Goal: Entertainment & Leisure: Browse casually

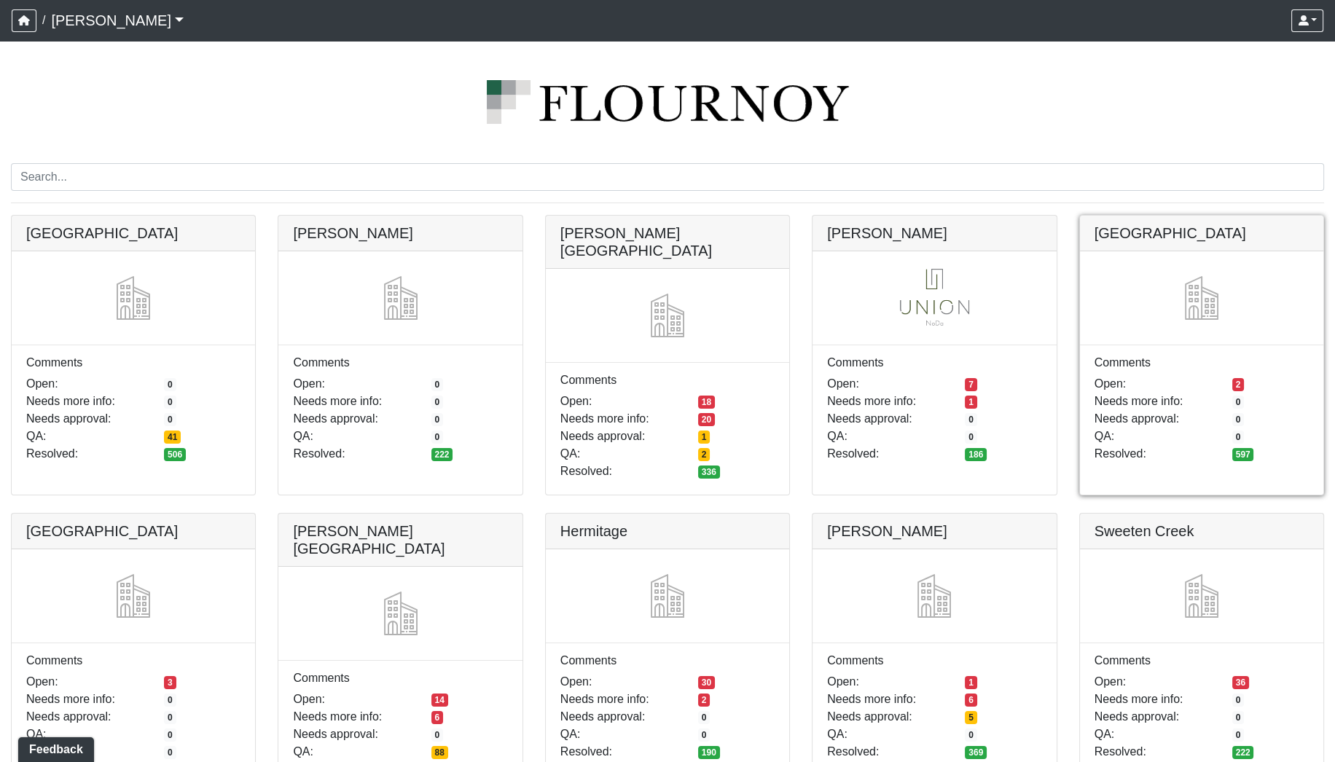
click at [1111, 216] on link at bounding box center [1201, 216] width 243 height 0
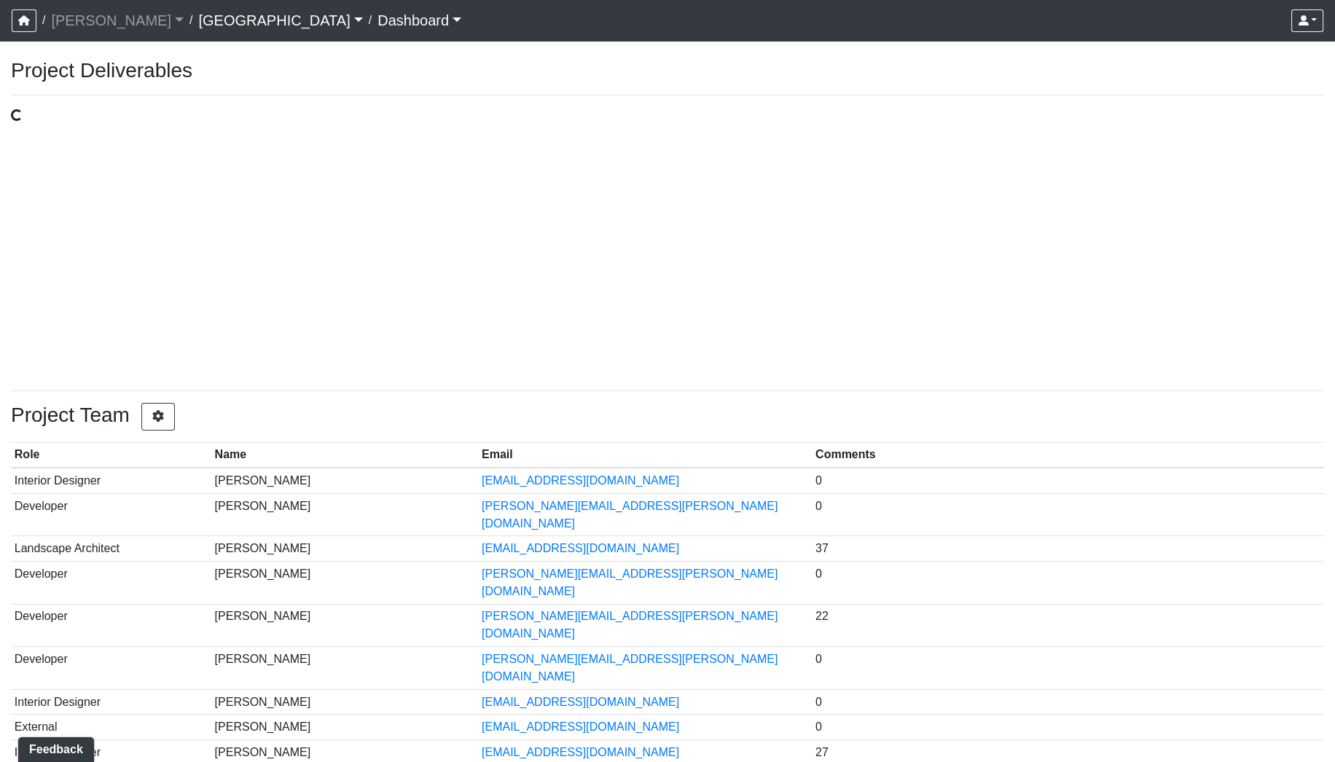
click at [377, 23] on link "Dashboard" at bounding box center [419, 20] width 84 height 29
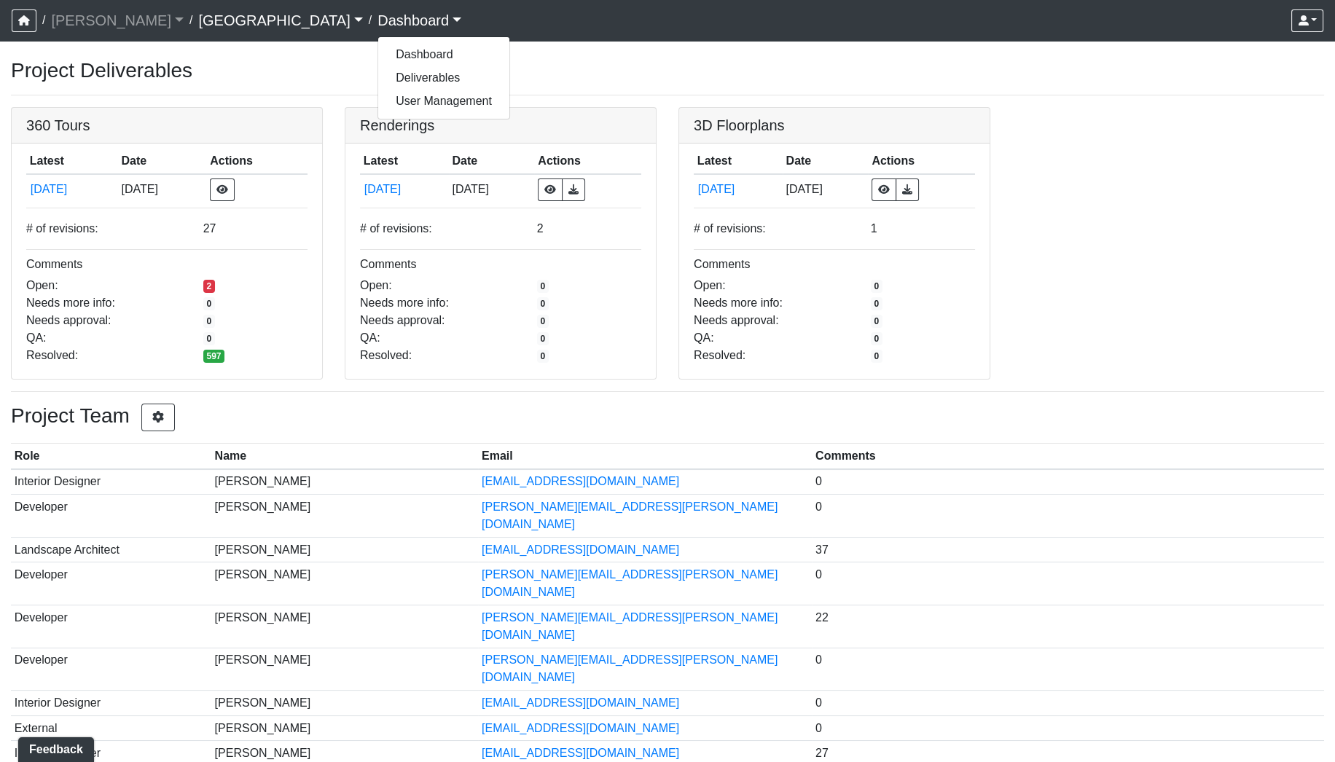
click at [198, 25] on link "[GEOGRAPHIC_DATA]" at bounding box center [280, 20] width 164 height 29
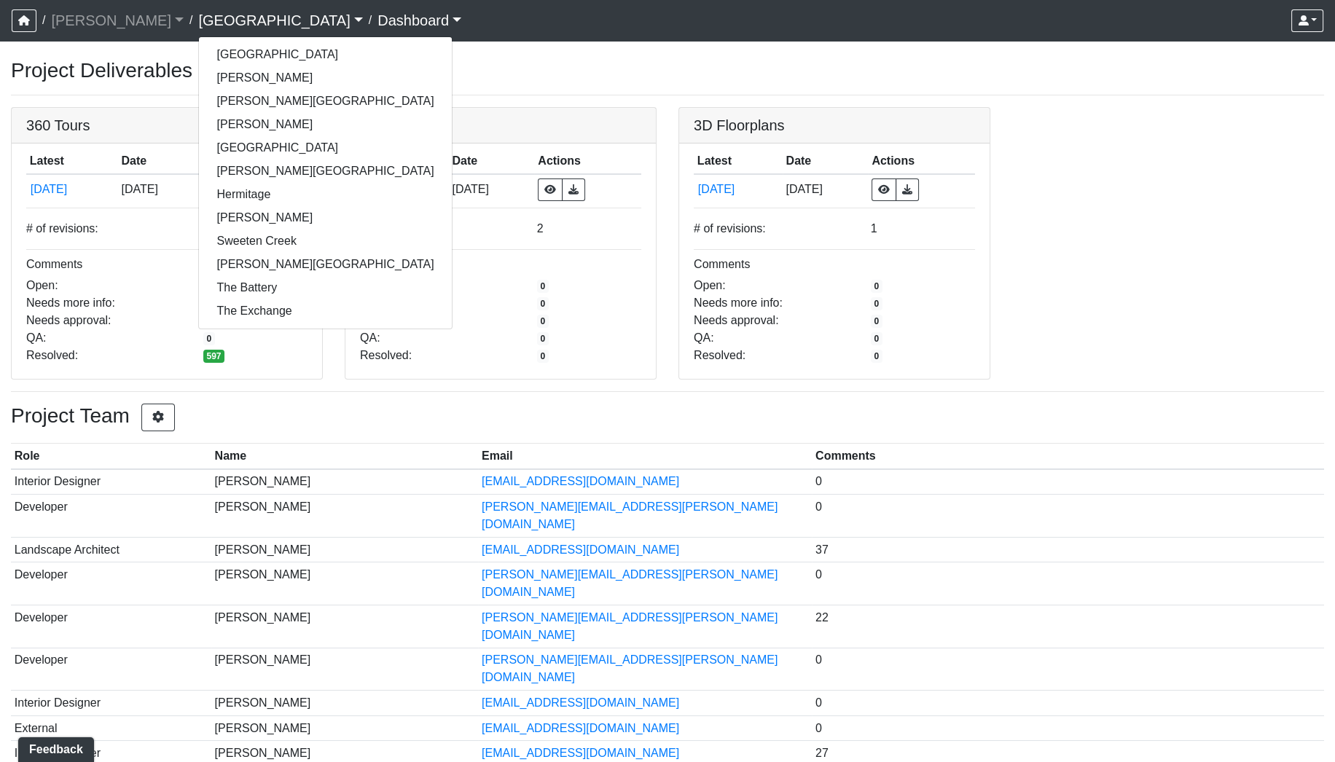
click at [1206, 160] on div "360 Tours Latest Date Actions [DATE] [DATE] # of revisions: 27 Comments Open: 2…" at bounding box center [667, 243] width 1335 height 273
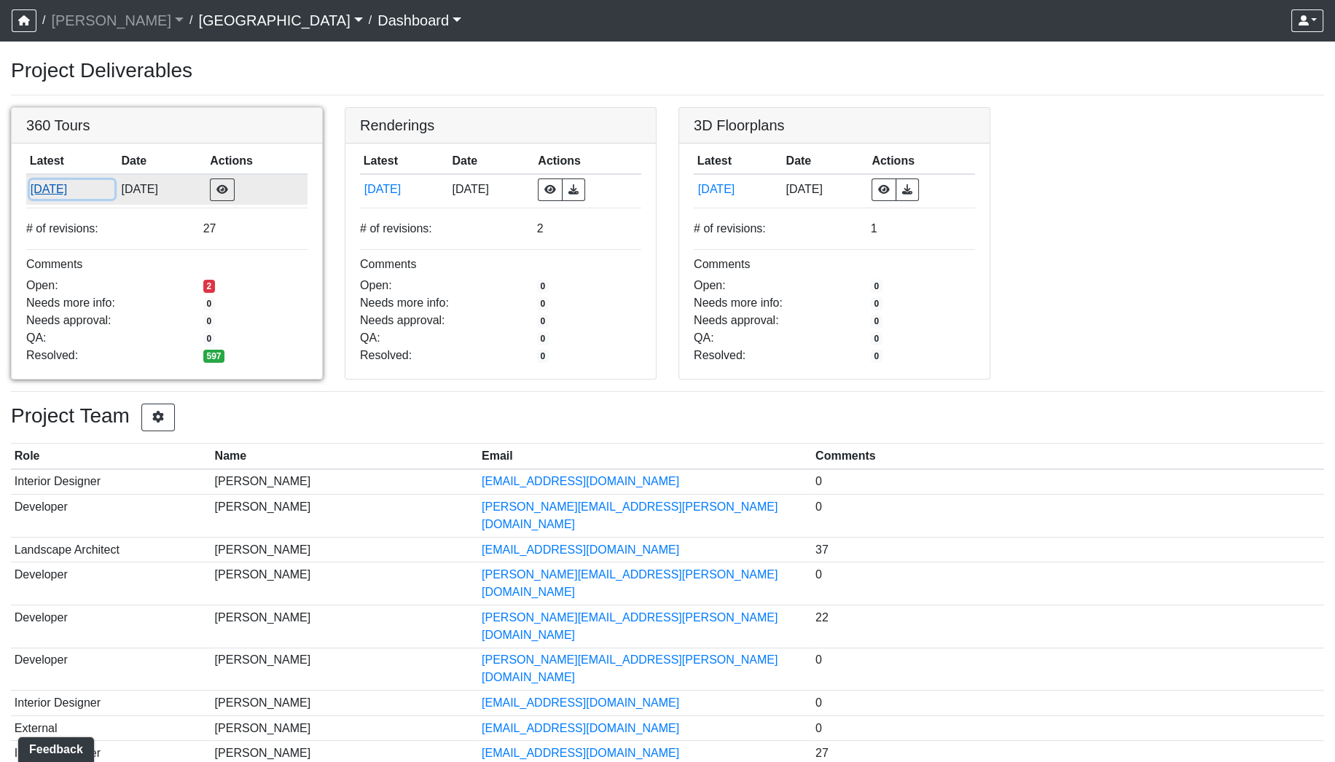
click at [47, 181] on button "[DATE]" at bounding box center [72, 189] width 85 height 19
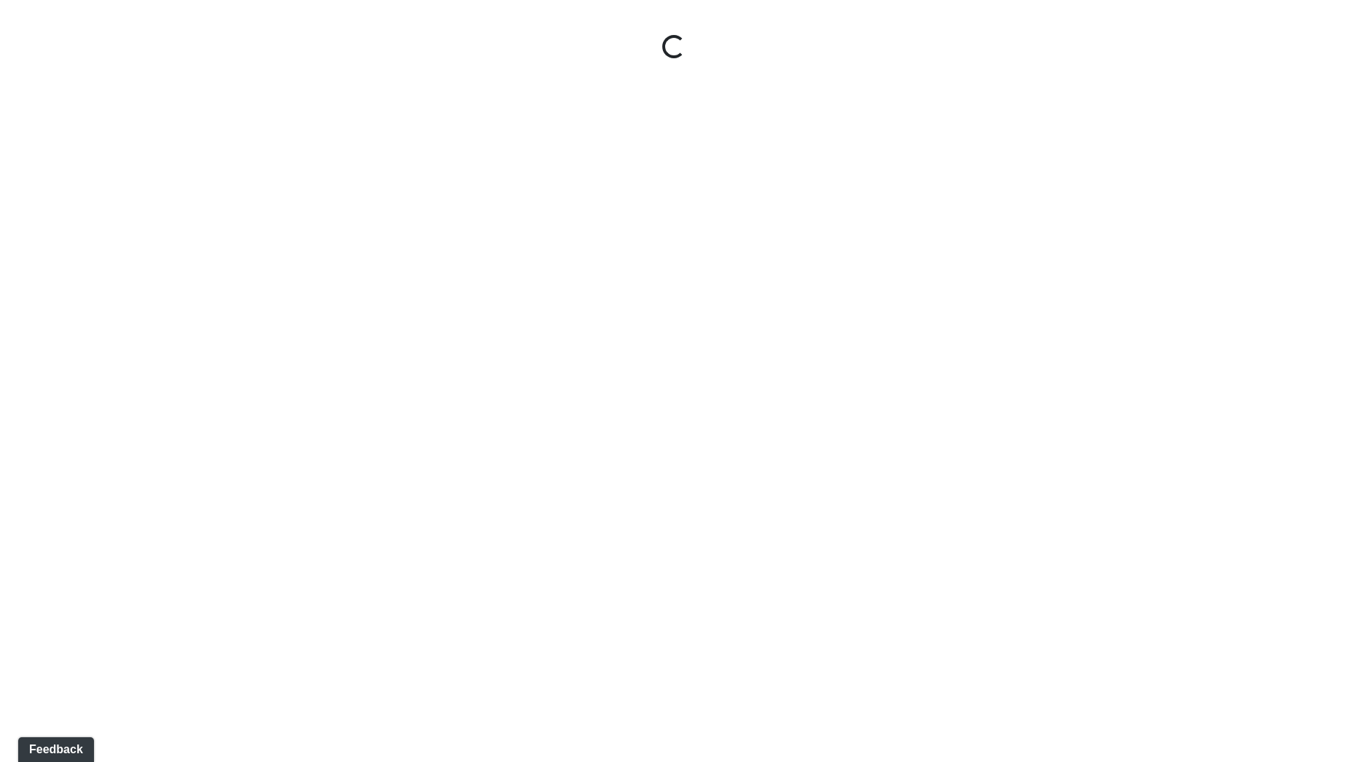
select select "gontoaMErPAtzSBVXh4ptW"
select select "h3ebyGk32eUmSzz99H473o"
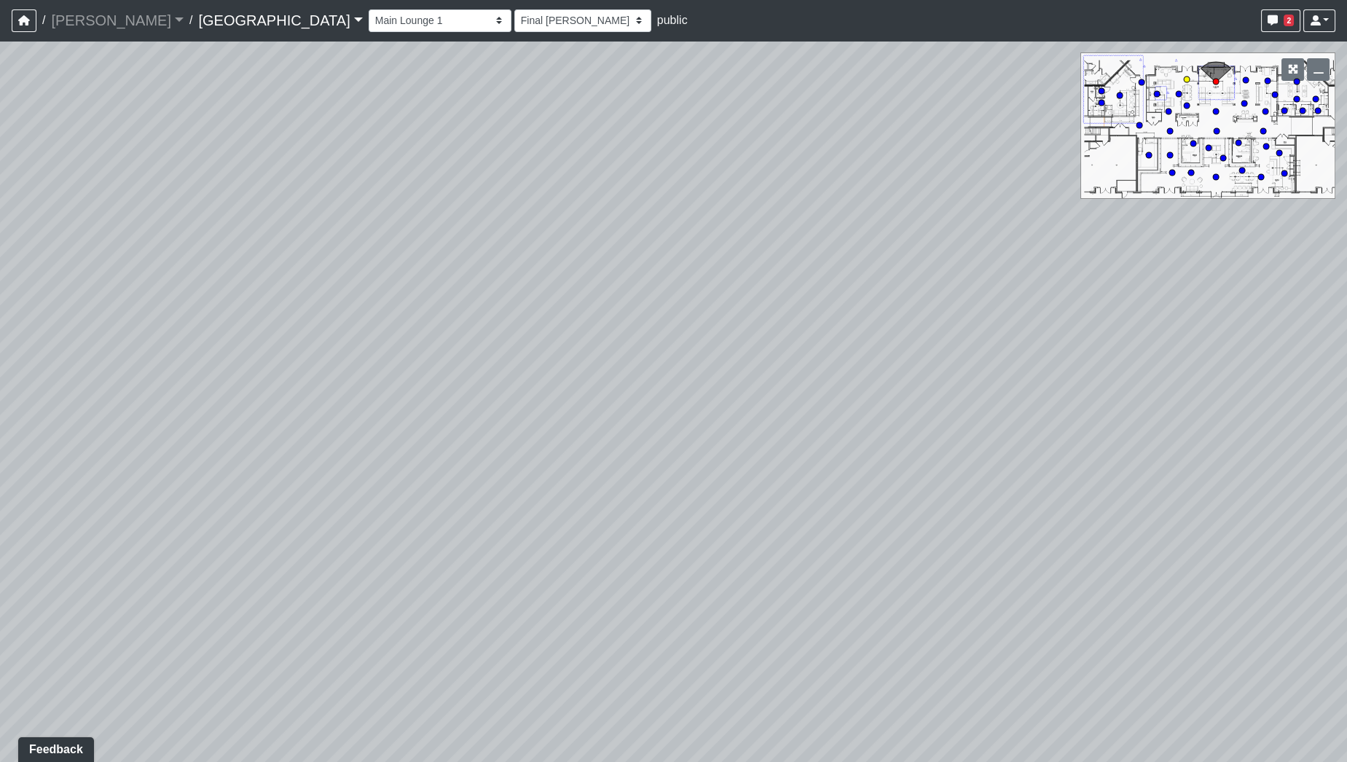
click at [1186, 78] on circle at bounding box center [1187, 80] width 6 height 6
select select "udEX2YWNPeTD5resjGsNFx"
select select "h3ebyGk32eUmSzz99H473o"
drag, startPoint x: 1105, startPoint y: 431, endPoint x: 367, endPoint y: 359, distance: 741.0
click at [442, 399] on div "Loading... Pool Courtyard Entry 1 Loading... Main Lounge 2 Loading... Pool Cour…" at bounding box center [673, 401] width 1347 height 721
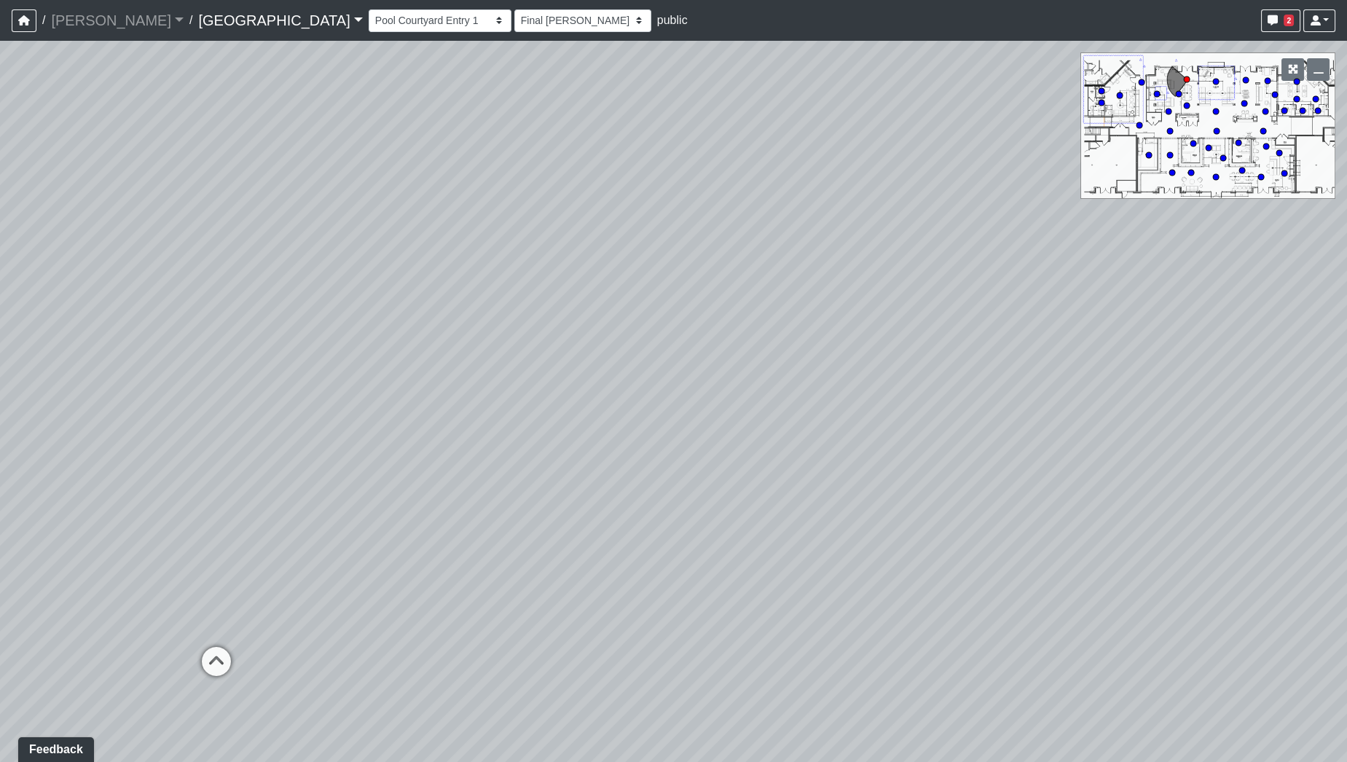
drag, startPoint x: 791, startPoint y: 415, endPoint x: 348, endPoint y: 408, distance: 443.8
click at [339, 408] on div "Loading... Pool Courtyard Entry 1 Loading... Main Lounge 2 Loading... Pool Cour…" at bounding box center [673, 401] width 1347 height 721
drag, startPoint x: 753, startPoint y: 419, endPoint x: 308, endPoint y: 413, distance: 445.3
click at [308, 413] on div "Loading... Pool Courtyard Entry 1 Loading... Main Lounge 2 Loading... Pool Cour…" at bounding box center [673, 401] width 1347 height 721
click at [807, 302] on icon at bounding box center [808, 311] width 44 height 44
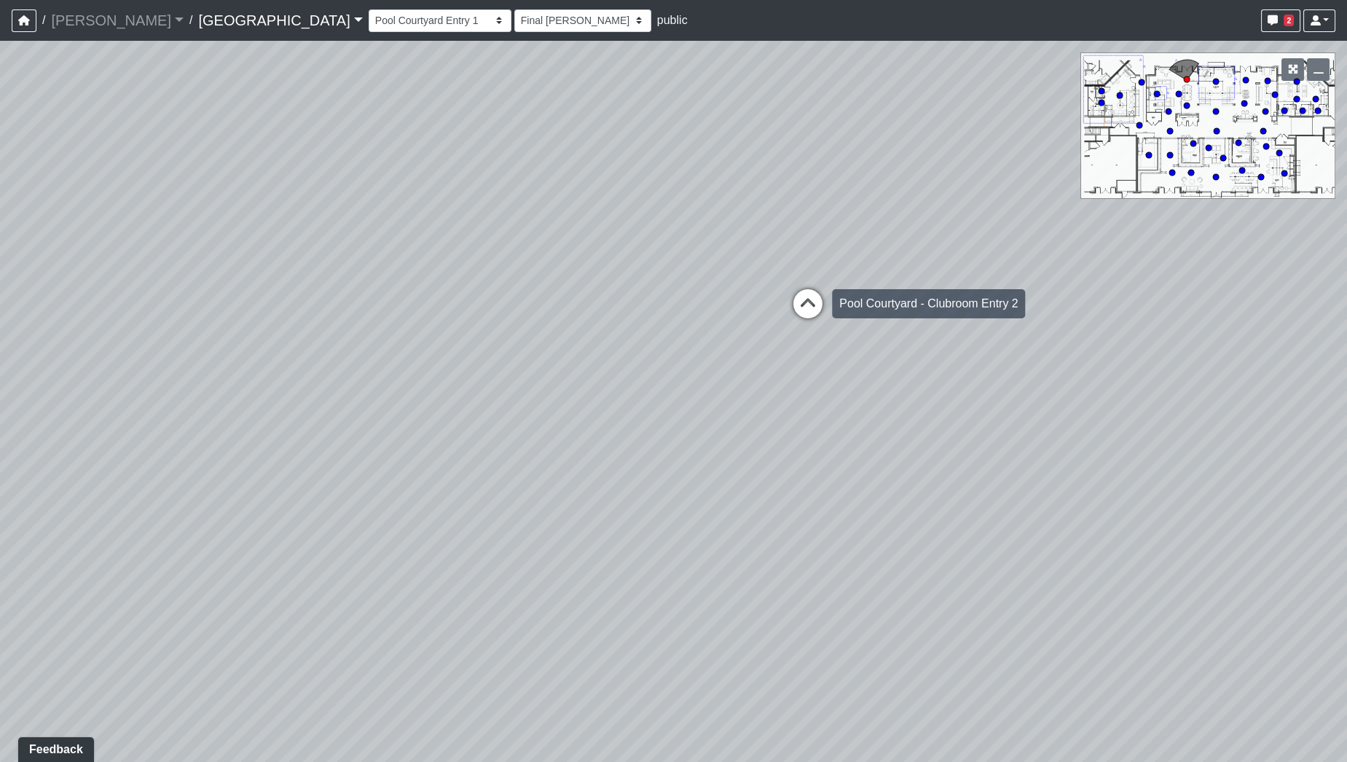
select select "mVhNpWoqqtcJLUh4fT9MXm"
select select "h3ebyGk32eUmSzz99H473o"
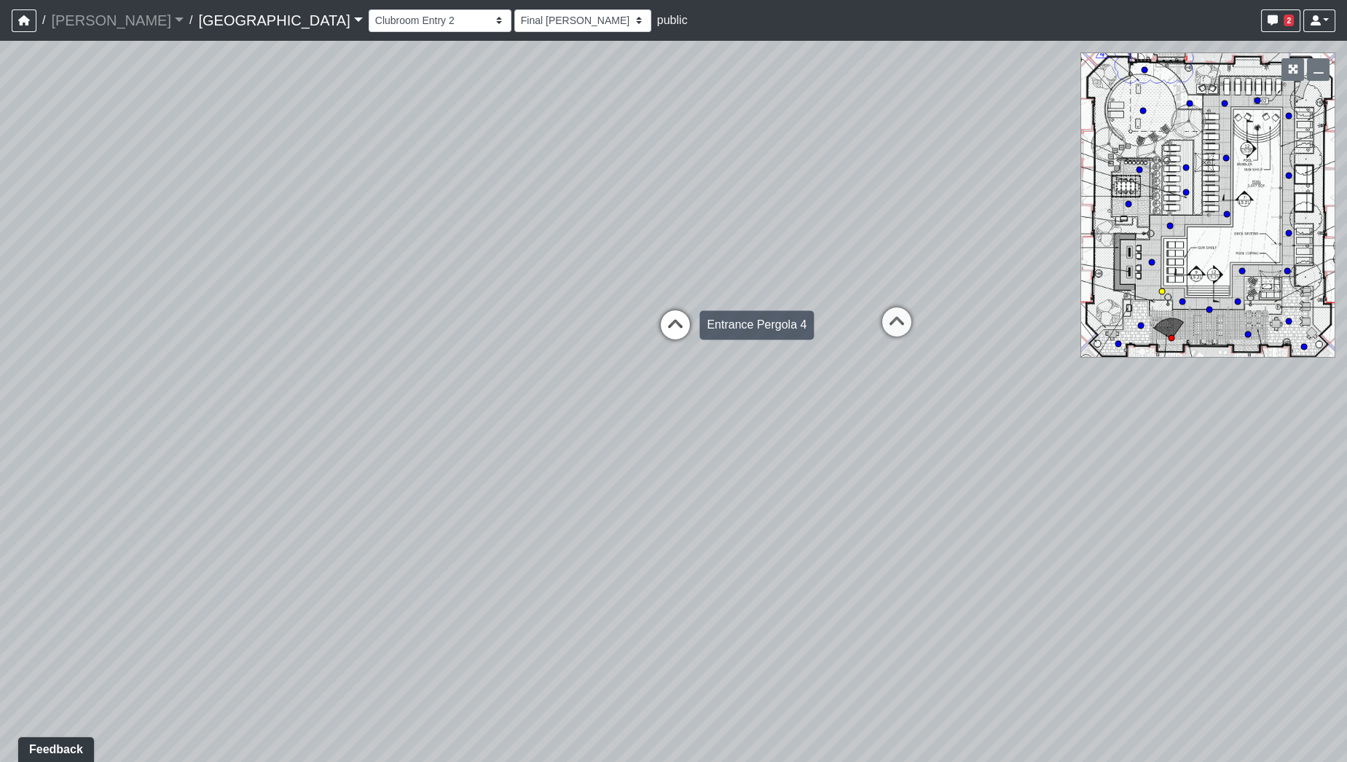
click at [669, 321] on icon at bounding box center [676, 332] width 44 height 44
select select "jZDG7L9E933XaJqVWFJ8Me"
select select "h3ebyGk32eUmSzz99H473o"
drag, startPoint x: 433, startPoint y: 531, endPoint x: 824, endPoint y: 550, distance: 391.8
click at [824, 550] on div "Loading... Pool Courtyard Entry 1 Loading... Main Lounge 2 Loading... Pool Cour…" at bounding box center [673, 401] width 1347 height 721
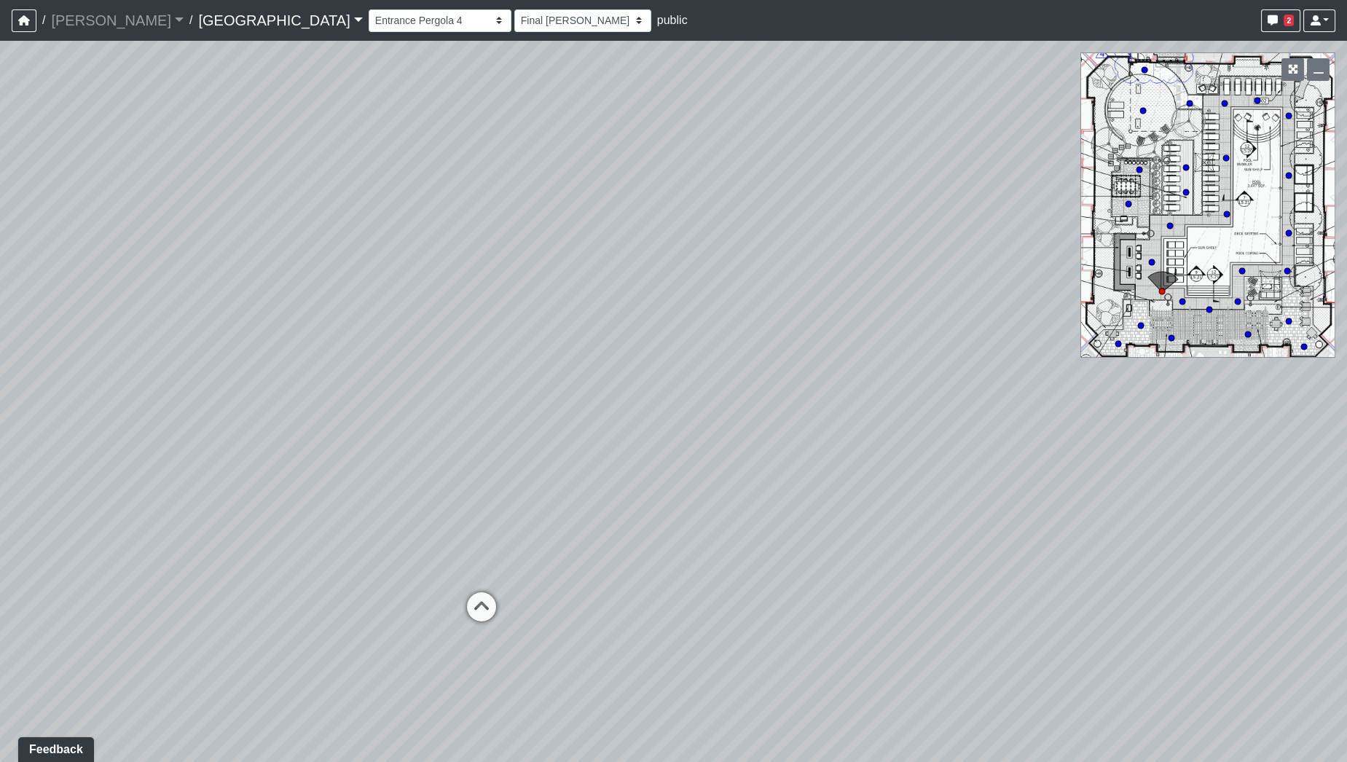
drag, startPoint x: 909, startPoint y: 522, endPoint x: 315, endPoint y: 590, distance: 598.4
click at [315, 590] on div "Loading... Pool Courtyard Entry 1 Loading... Main Lounge 2 Loading... Pool Cour…" at bounding box center [673, 401] width 1347 height 721
drag, startPoint x: 328, startPoint y: 337, endPoint x: 823, endPoint y: 334, distance: 495.5
click at [823, 334] on div "Loading... Pool Courtyard Entry 1 Loading... Main Lounge 2 Loading... Pool Cour…" at bounding box center [673, 401] width 1347 height 721
drag, startPoint x: 547, startPoint y: 372, endPoint x: 557, endPoint y: 369, distance: 10.4
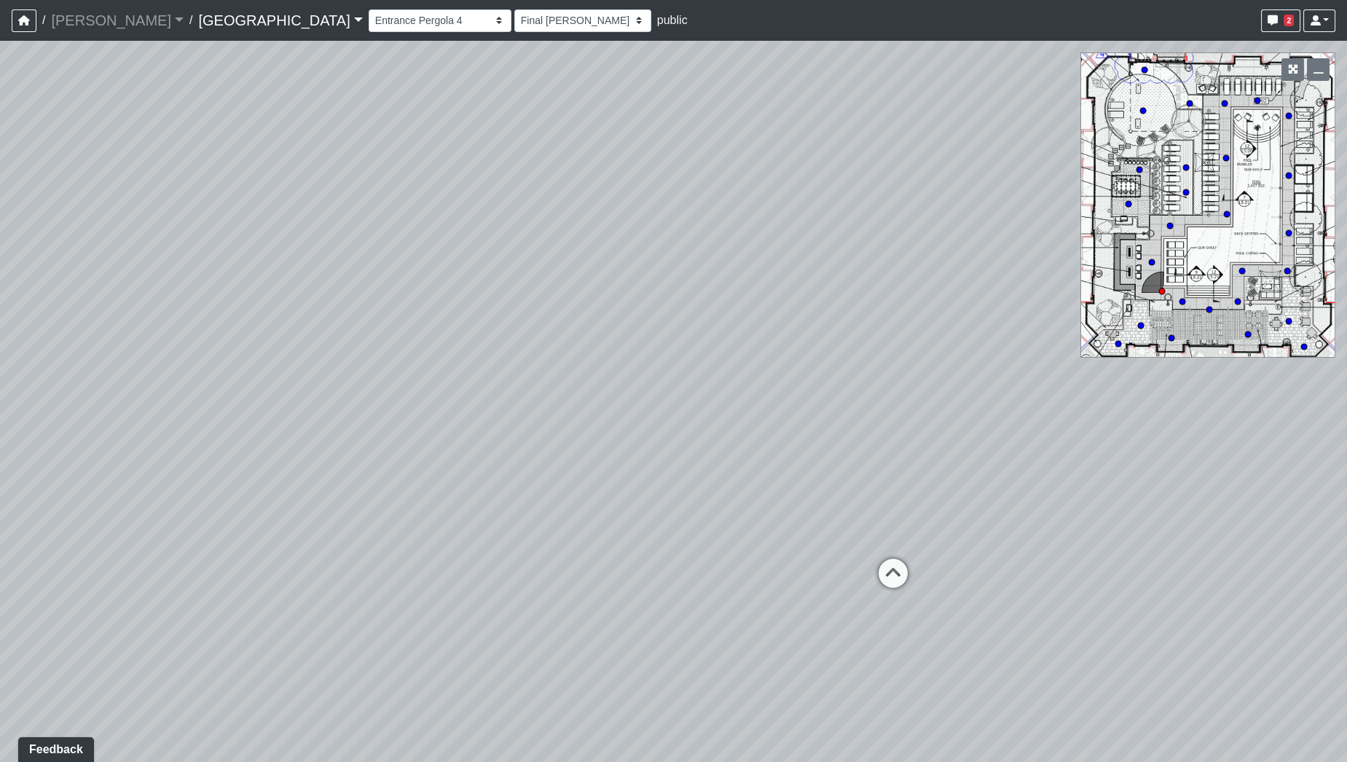
click at [557, 369] on div "Loading... Pool Courtyard Entry 1 Loading... Main Lounge 2 Loading... Pool Cour…" at bounding box center [673, 401] width 1347 height 721
drag, startPoint x: 468, startPoint y: 402, endPoint x: 788, endPoint y: 446, distance: 322.9
click at [788, 445] on div "Loading... Pool Courtyard Entry 1 Loading... Main Lounge 2 Loading... Pool Cour…" at bounding box center [673, 401] width 1347 height 721
drag, startPoint x: 635, startPoint y: 541, endPoint x: 737, endPoint y: 309, distance: 253.9
click at [737, 309] on div "Loading... Pool Courtyard Entry 1 Loading... Main Lounge 2 Loading... Pool Cour…" at bounding box center [673, 401] width 1347 height 721
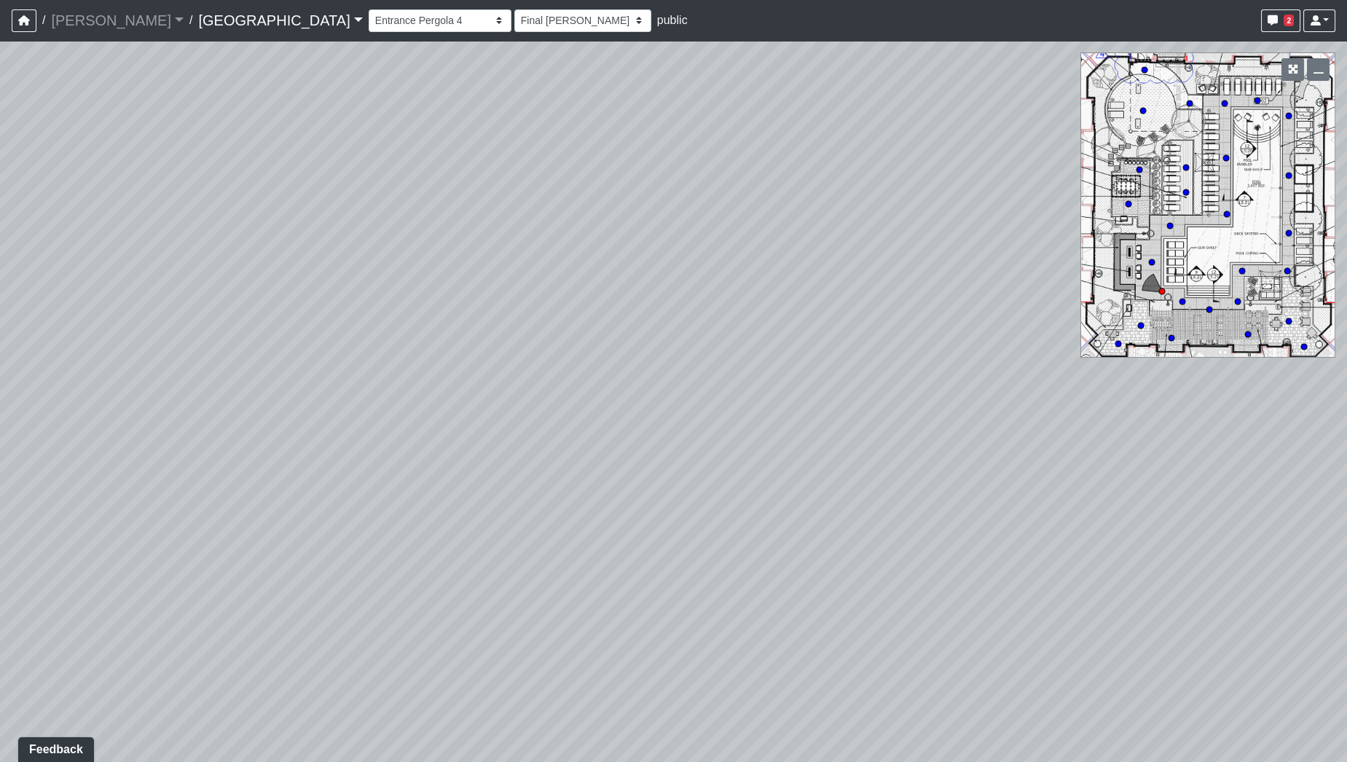
drag, startPoint x: 813, startPoint y: 286, endPoint x: 367, endPoint y: 305, distance: 447.1
click at [367, 305] on div "Loading... Pool Courtyard Entry 1 Loading... Main Lounge 2 Loading... Pool Cour…" at bounding box center [673, 401] width 1347 height 721
drag, startPoint x: 346, startPoint y: 322, endPoint x: 729, endPoint y: 346, distance: 384.1
click at [753, 346] on div "Loading... Pool Courtyard Entry 1 Loading... Main Lounge 2 Loading... Pool Cour…" at bounding box center [673, 401] width 1347 height 721
drag, startPoint x: 896, startPoint y: 184, endPoint x: 458, endPoint y: 243, distance: 442.0
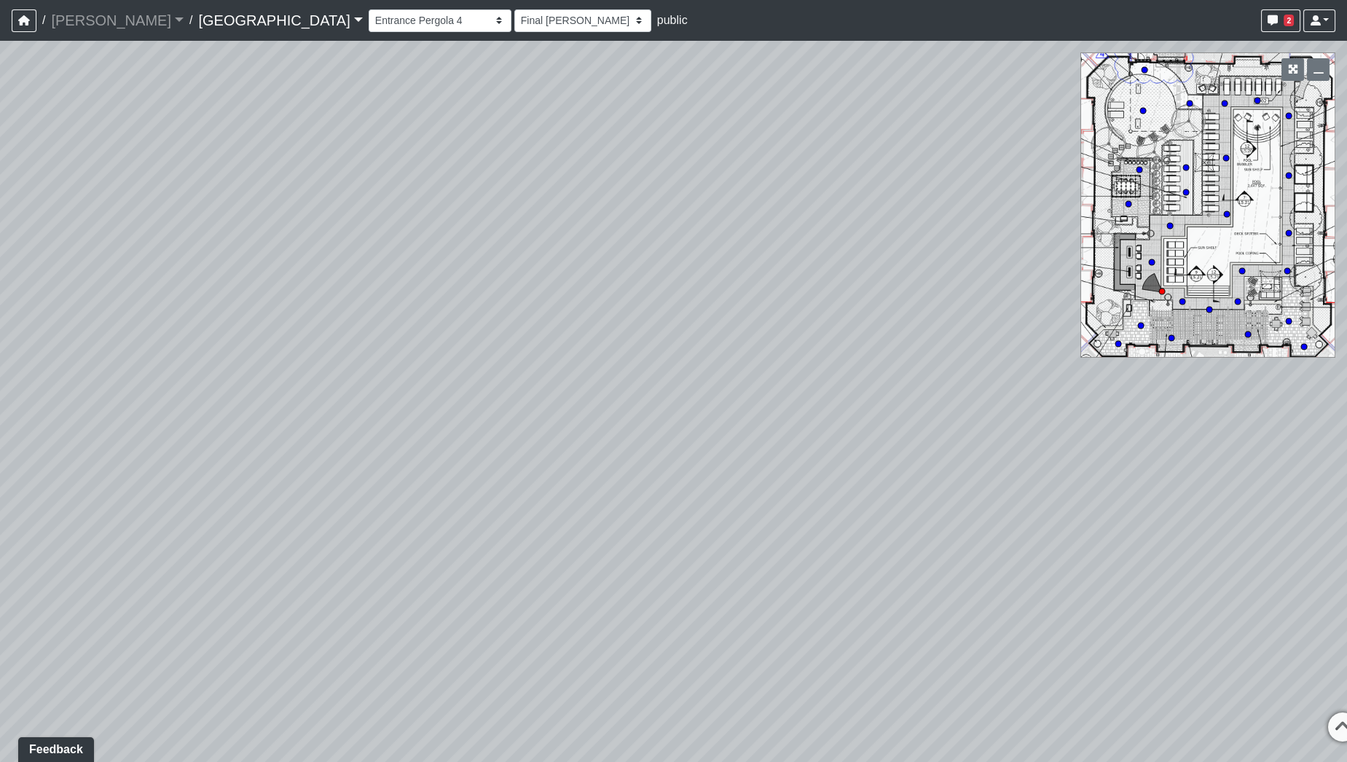
click at [458, 243] on div "Loading... Pool Courtyard Entry 1 Loading... Main Lounge 2 Loading... Pool Cour…" at bounding box center [673, 401] width 1347 height 721
drag, startPoint x: 858, startPoint y: 321, endPoint x: 248, endPoint y: 275, distance: 610.9
click at [248, 275] on div "Loading... Pool Courtyard Entry 1 Loading... Main Lounge 2 Loading... Pool Cour…" at bounding box center [673, 401] width 1347 height 721
drag, startPoint x: 759, startPoint y: 273, endPoint x: 68, endPoint y: 253, distance: 691.1
click at [68, 253] on div "Loading... Pool Courtyard Entry 1 Loading... Main Lounge 2 Loading... Pool Cour…" at bounding box center [673, 401] width 1347 height 721
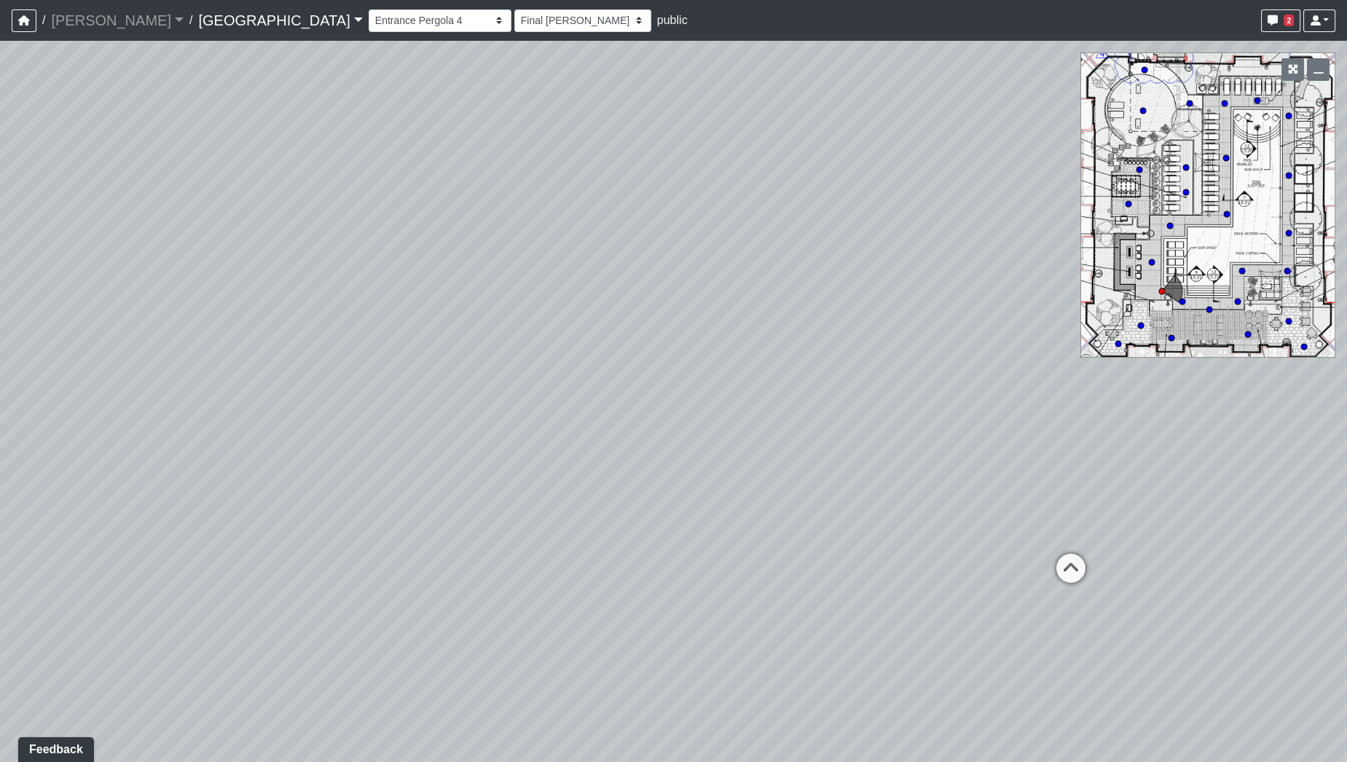
drag, startPoint x: 716, startPoint y: 275, endPoint x: 245, endPoint y: 286, distance: 470.9
click at [245, 286] on div "Loading... Pool Courtyard Entry 1 Loading... Main Lounge 2 Loading... Pool Cour…" at bounding box center [673, 401] width 1347 height 721
drag, startPoint x: 342, startPoint y: 373, endPoint x: 967, endPoint y: 415, distance: 625.9
click at [967, 415] on div "Loading... Pool Courtyard Entry 1 Loading... Main Lounge 2 Loading... Pool Cour…" at bounding box center [673, 401] width 1347 height 721
drag, startPoint x: 268, startPoint y: 401, endPoint x: 917, endPoint y: 416, distance: 649.5
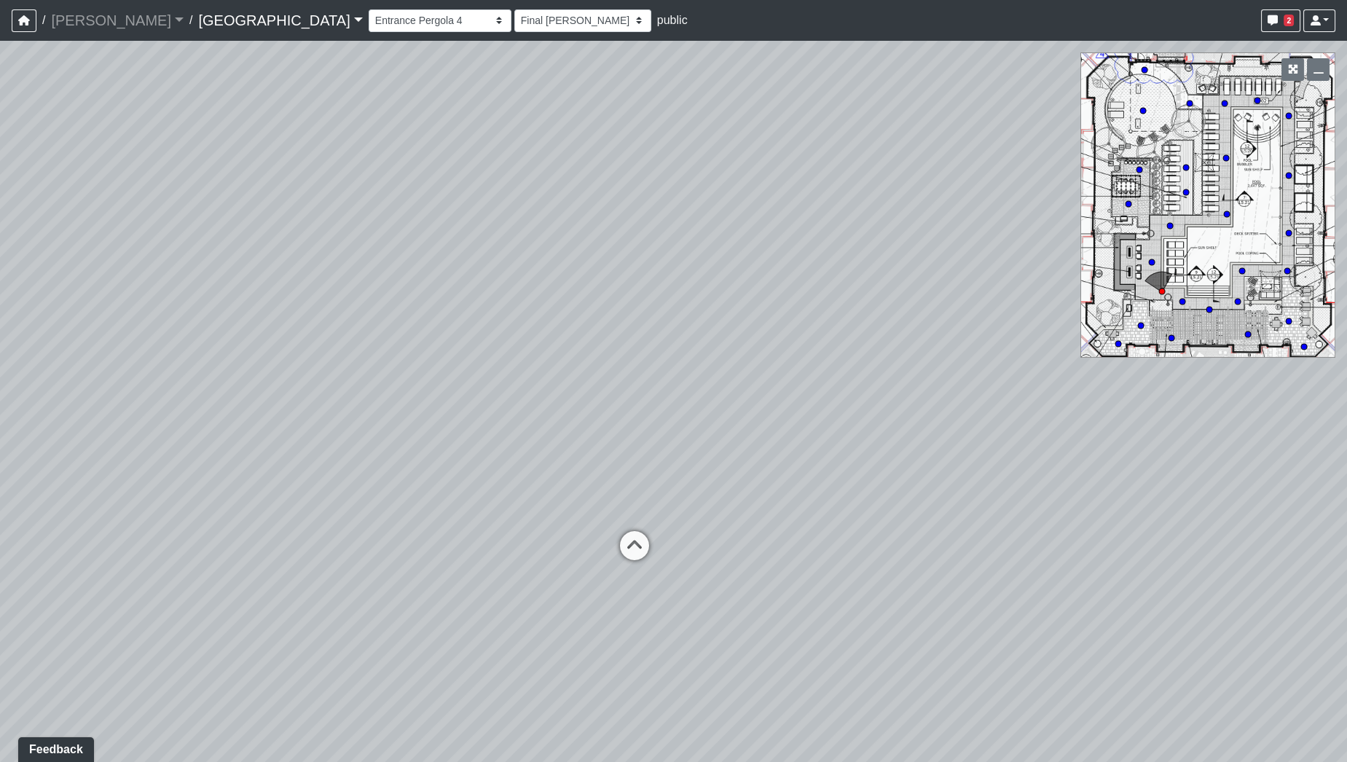
click at [917, 415] on div "Loading... Pool Courtyard Entry 1 Loading... Main Lounge 2 Loading... Pool Cour…" at bounding box center [673, 401] width 1347 height 721
drag, startPoint x: 493, startPoint y: 426, endPoint x: 863, endPoint y: 408, distance: 369.9
click at [863, 408] on div "Loading... Pool Courtyard Entry 1 Loading... Main Lounge 2 Loading... Pool Cour…" at bounding box center [673, 401] width 1347 height 721
drag, startPoint x: 1033, startPoint y: 443, endPoint x: 637, endPoint y: 473, distance: 396.8
click at [637, 473] on div "Loading... Pool Courtyard Entry 1 Loading... Main Lounge 2 Loading... Pool Cour…" at bounding box center [673, 401] width 1347 height 721
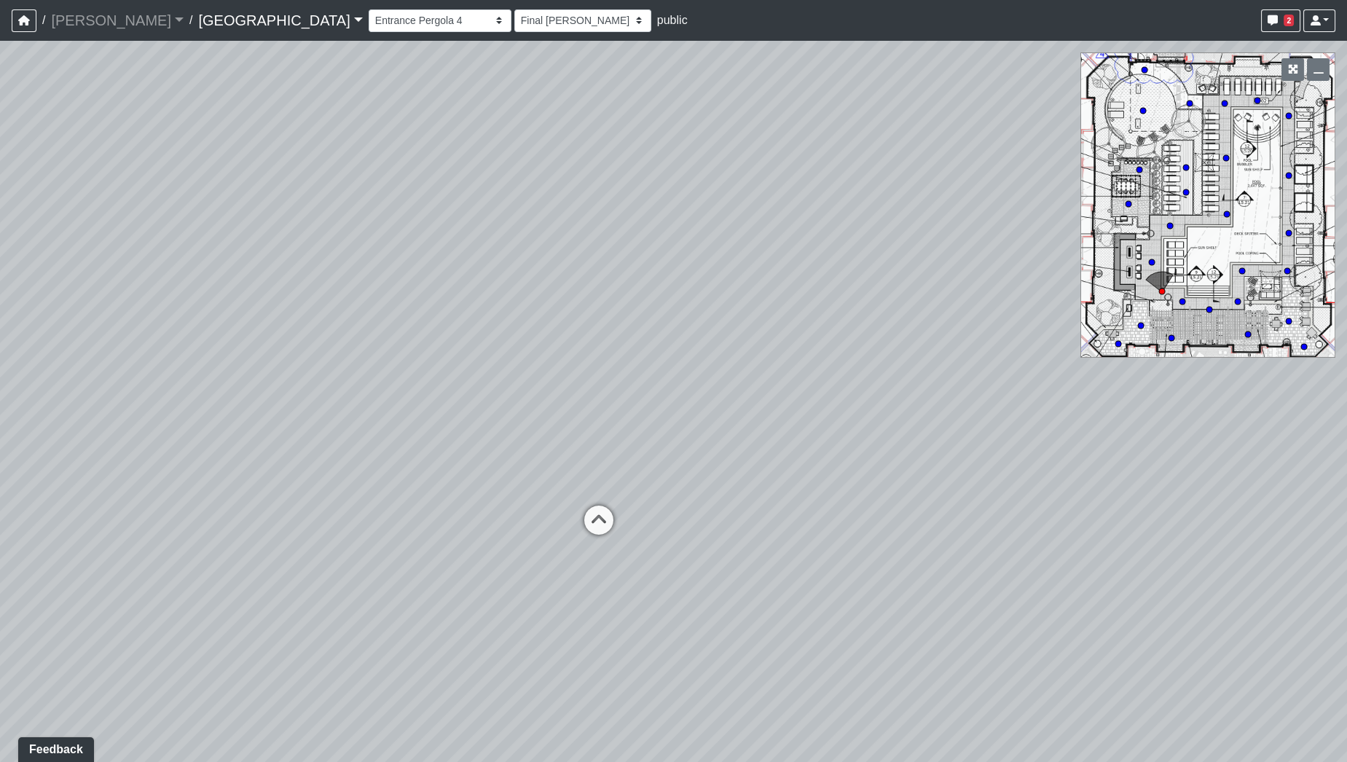
drag, startPoint x: 939, startPoint y: 382, endPoint x: 912, endPoint y: 342, distance: 48.3
click at [912, 342] on div "Loading... Pool Courtyard Entry 1 Loading... Main Lounge 2 Loading... Pool Cour…" at bounding box center [673, 401] width 1347 height 721
drag, startPoint x: 426, startPoint y: 509, endPoint x: 578, endPoint y: 603, distance: 178.4
click at [578, 603] on div "Loading... Pool Courtyard Entry 1 Loading... Main Lounge 2 Loading... Pool Cour…" at bounding box center [673, 401] width 1347 height 721
drag, startPoint x: 799, startPoint y: 517, endPoint x: 764, endPoint y: 453, distance: 73.0
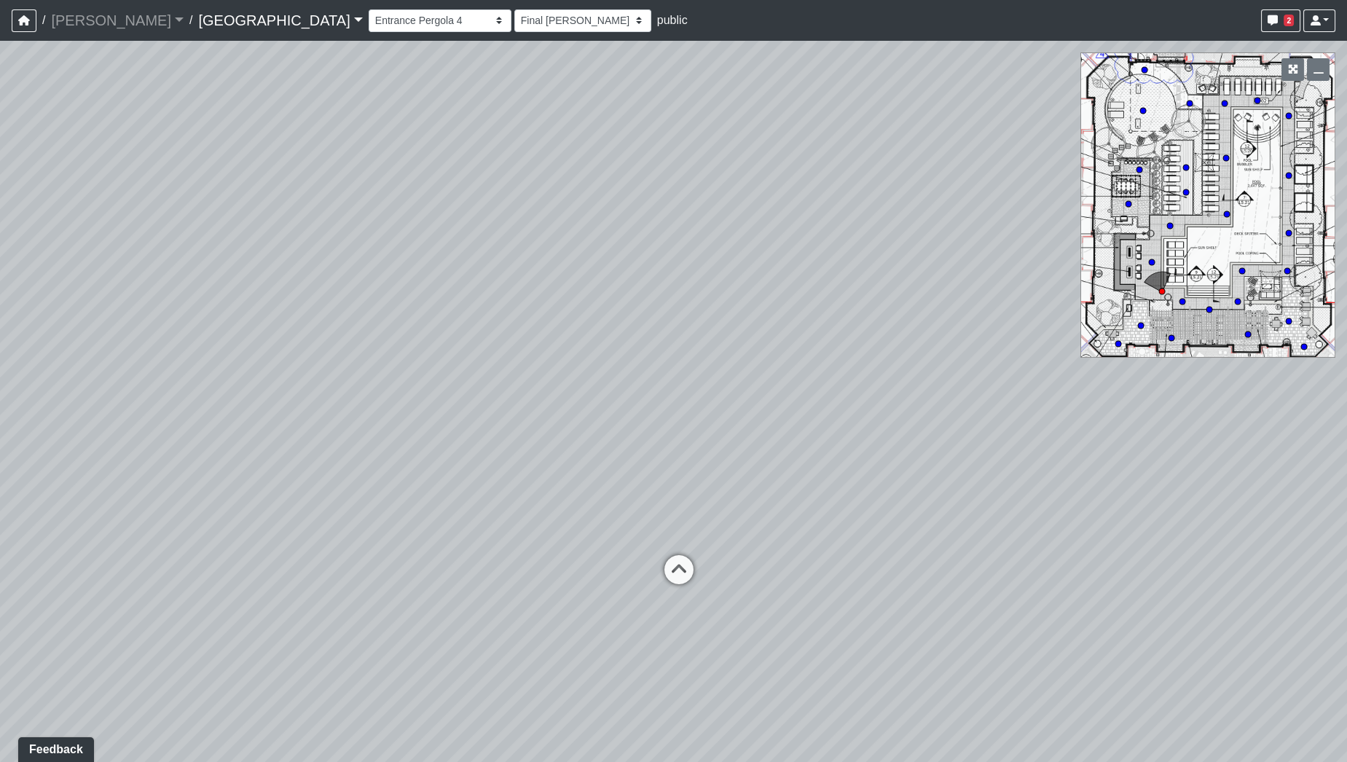
click at [764, 453] on div "Loading... Pool Courtyard Entry 1 Loading... Main Lounge 2 Loading... Pool Cour…" at bounding box center [673, 401] width 1347 height 721
drag, startPoint x: 966, startPoint y: 384, endPoint x: 924, endPoint y: 361, distance: 47.6
click at [924, 361] on div "Loading... Pool Courtyard Entry 1 Loading... Main Lounge 2 Loading... Pool Cour…" at bounding box center [673, 401] width 1347 height 721
drag, startPoint x: 890, startPoint y: 436, endPoint x: 345, endPoint y: 389, distance: 547.1
click at [278, 383] on div "Loading... Pool Courtyard Entry 1 Loading... Main Lounge 2 Loading... Pool Cour…" at bounding box center [673, 401] width 1347 height 721
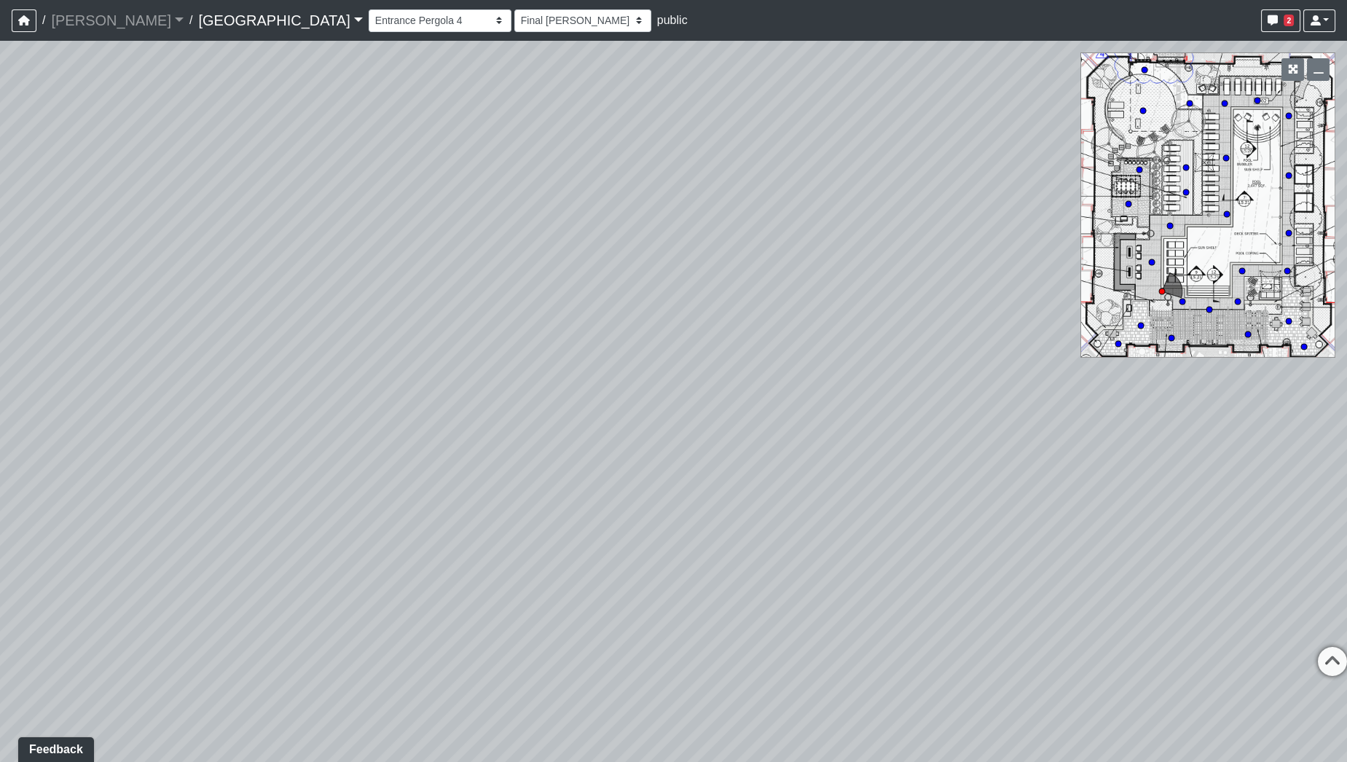
drag, startPoint x: 857, startPoint y: 394, endPoint x: 343, endPoint y: 410, distance: 514.0
click at [344, 409] on div "Loading... Pool Courtyard Entry 1 Loading... Main Lounge 2 Loading... Pool Cour…" at bounding box center [673, 401] width 1347 height 721
drag, startPoint x: 722, startPoint y: 453, endPoint x: 275, endPoint y: 481, distance: 447.6
click at [275, 481] on div "Loading... Pool Courtyard Entry 1 Loading... Main Lounge 2 Loading... Pool Cour…" at bounding box center [673, 401] width 1347 height 721
drag, startPoint x: 842, startPoint y: 473, endPoint x: 551, endPoint y: 488, distance: 291.1
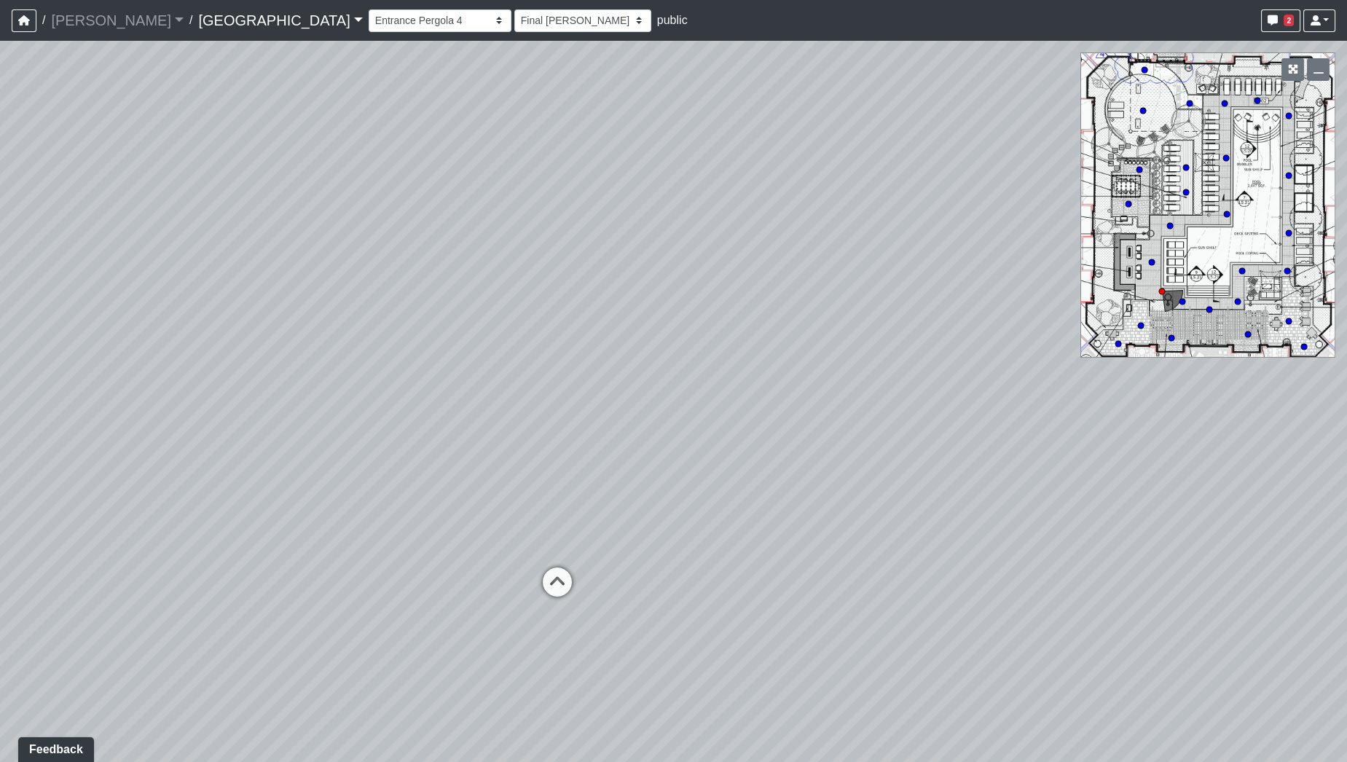
click at [551, 488] on div "Loading... Pool Courtyard Entry 1 Loading... Main Lounge 2 Loading... Pool Cour…" at bounding box center [673, 401] width 1347 height 721
drag, startPoint x: 761, startPoint y: 463, endPoint x: 316, endPoint y: 484, distance: 445.7
click at [316, 484] on div "Loading... Pool Courtyard Entry 1 Loading... Main Lounge 2 Loading... Pool Cour…" at bounding box center [673, 401] width 1347 height 721
drag, startPoint x: 654, startPoint y: 477, endPoint x: 351, endPoint y: 474, distance: 302.4
click at [351, 474] on div "Loading... Pool Courtyard Entry 1 Loading... Main Lounge 2 Loading... Pool Cour…" at bounding box center [673, 401] width 1347 height 721
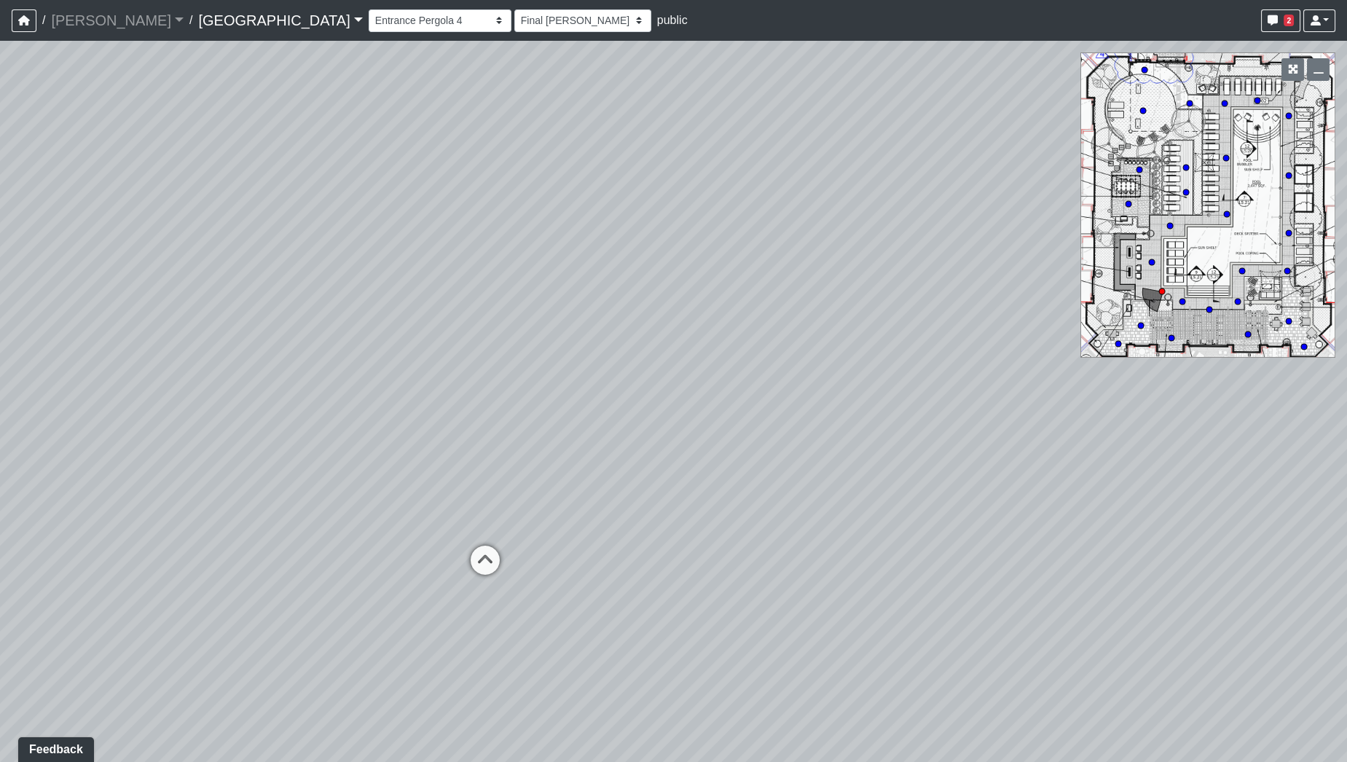
drag, startPoint x: 788, startPoint y: 369, endPoint x: 259, endPoint y: 408, distance: 530.4
click at [131, 407] on div "Loading... Pool Courtyard Entry 1 Loading... Main Lounge 2 Loading... Pool Cour…" at bounding box center [673, 401] width 1347 height 721
drag, startPoint x: 562, startPoint y: 388, endPoint x: 398, endPoint y: 394, distance: 164.1
click at [379, 394] on div "Loading... Pool Courtyard Entry 1 Loading... Main Lounge 2 Loading... Pool Cour…" at bounding box center [673, 401] width 1347 height 721
drag, startPoint x: 544, startPoint y: 377, endPoint x: 251, endPoint y: 355, distance: 293.0
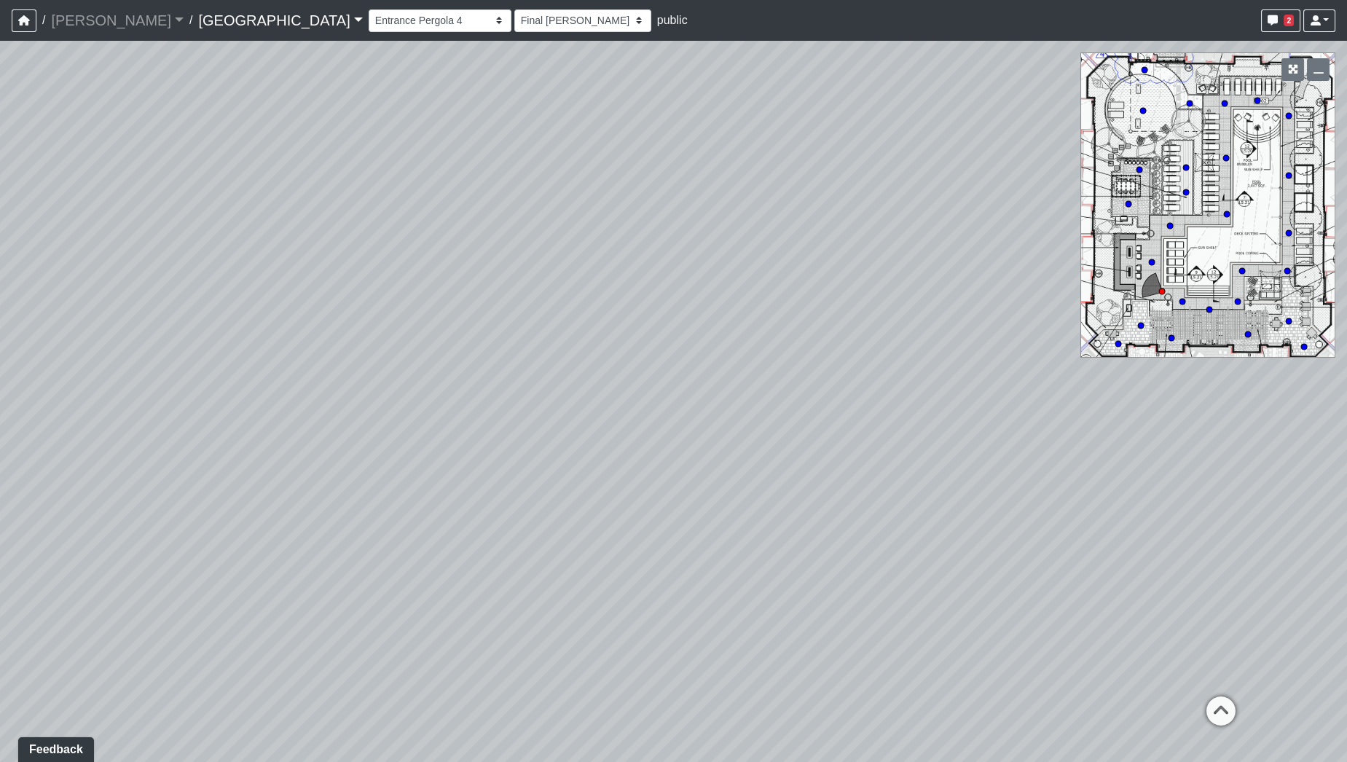
click at [246, 355] on div "Loading... Pool Courtyard Entry 1 Loading... Main Lounge 2 Loading... Pool Cour…" at bounding box center [673, 401] width 1347 height 721
drag, startPoint x: 735, startPoint y: 328, endPoint x: 359, endPoint y: 351, distance: 376.7
click at [359, 351] on div "Loading... Pool Courtyard Entry 1 Loading... Main Lounge 2 Loading... Pool Cour…" at bounding box center [673, 401] width 1347 height 721
drag, startPoint x: 617, startPoint y: 367, endPoint x: 402, endPoint y: 383, distance: 215.6
click at [402, 383] on div "Loading... Pool Courtyard Entry 1 Loading... Main Lounge 2 Loading... Pool Cour…" at bounding box center [673, 401] width 1347 height 721
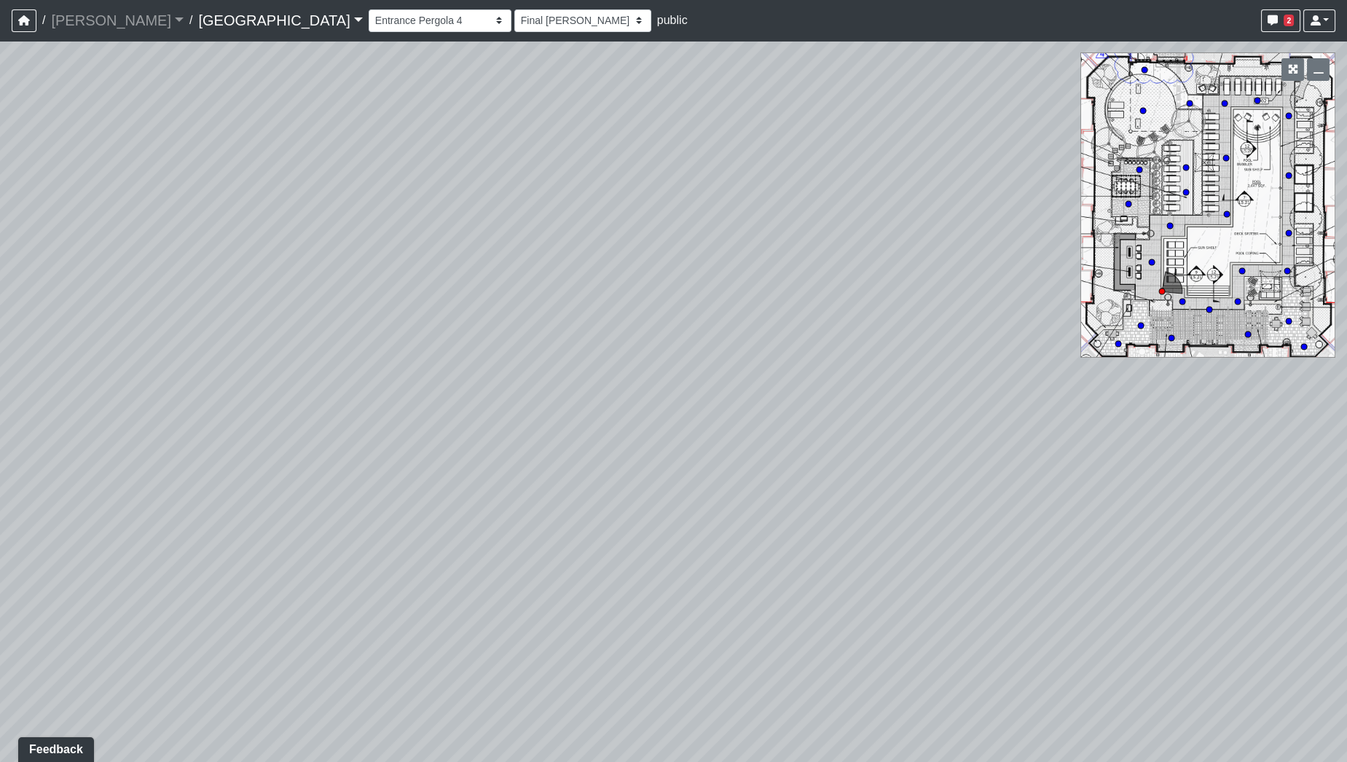
drag, startPoint x: 665, startPoint y: 377, endPoint x: 315, endPoint y: 401, distance: 350.6
click at [315, 401] on div "Loading... Pool Courtyard Entry 1 Loading... Main Lounge 2 Loading... Pool Cour…" at bounding box center [673, 401] width 1347 height 721
